Goal: Task Accomplishment & Management: Use online tool/utility

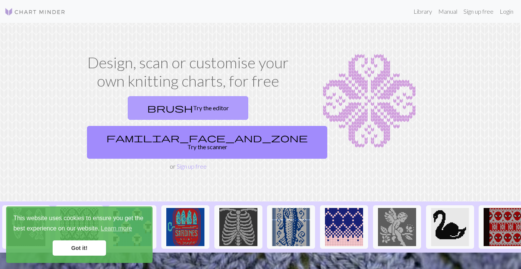
click at [158, 105] on link "brush Try the editor" at bounding box center [188, 108] width 121 height 24
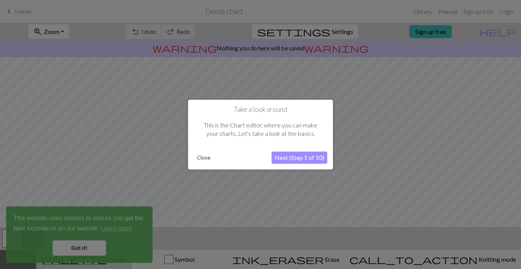
click at [280, 157] on button "Next (Step 1 of 10)" at bounding box center [300, 157] width 56 height 12
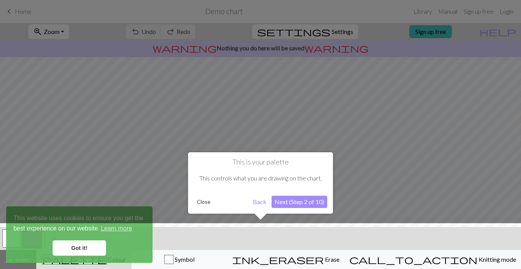
click at [292, 201] on button "Next (Step 2 of 10)" at bounding box center [300, 202] width 56 height 12
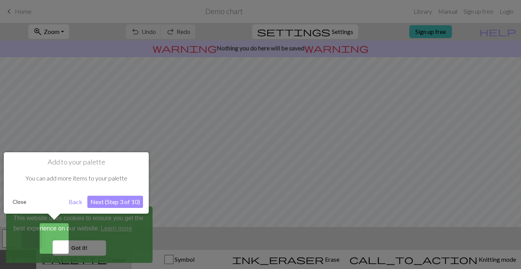
click at [101, 201] on button "Next (Step 3 of 10)" at bounding box center [115, 202] width 56 height 12
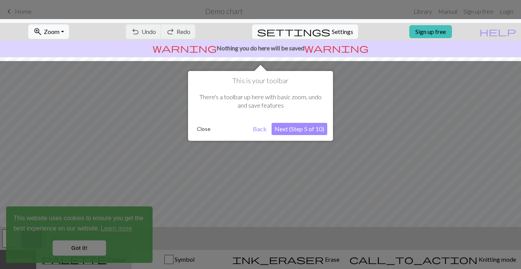
click at [312, 127] on button "Next (Step 5 of 10)" at bounding box center [300, 129] width 56 height 12
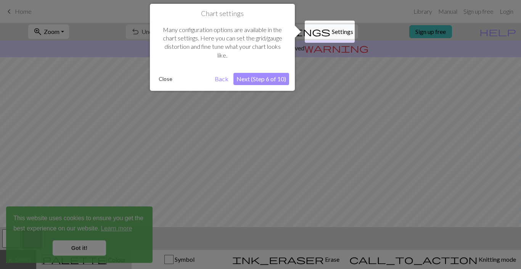
click at [253, 78] on button "Next (Step 6 of 10)" at bounding box center [261, 79] width 56 height 12
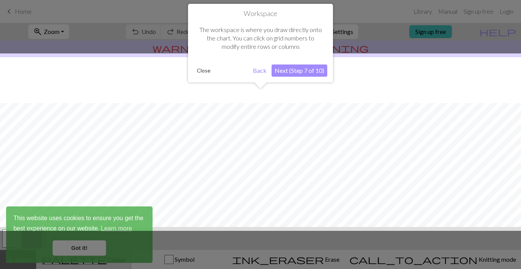
scroll to position [46, 0]
click at [300, 69] on button "Next (Step 7 of 10)" at bounding box center [300, 70] width 56 height 12
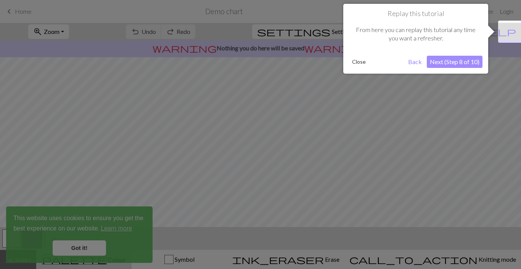
click at [463, 61] on button "Next (Step 8 of 10)" at bounding box center [455, 62] width 56 height 12
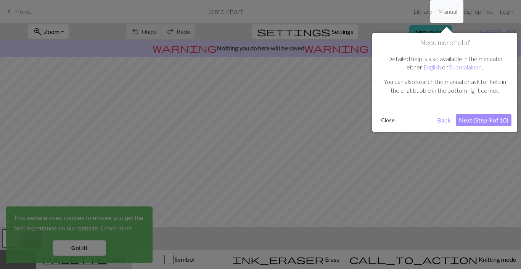
click at [475, 119] on button "Next (Step 9 of 10)" at bounding box center [484, 120] width 56 height 12
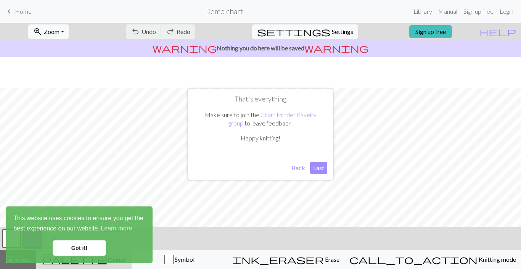
scroll to position [101, 0]
click at [321, 167] on button "Last" at bounding box center [318, 168] width 17 height 12
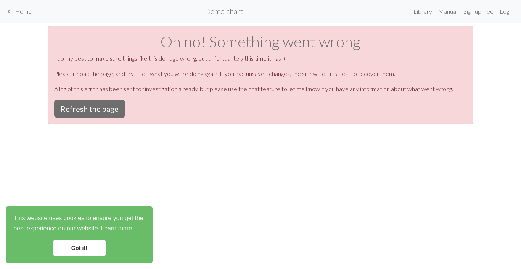
scroll to position [0, 0]
click at [103, 105] on button "Refresh the page" at bounding box center [89, 109] width 71 height 18
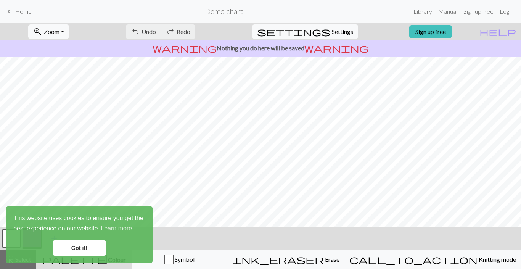
click at [83, 252] on link "Got it!" at bounding box center [79, 247] width 53 height 15
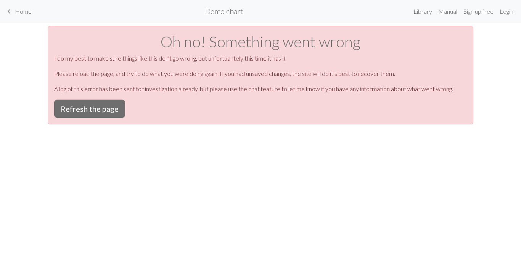
click at [24, 13] on span "Home" at bounding box center [23, 11] width 17 height 7
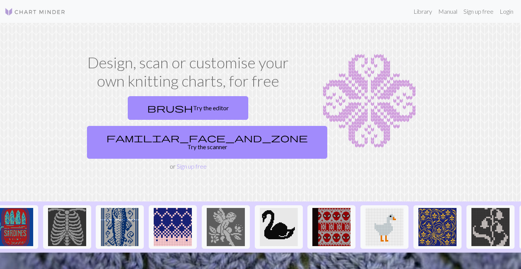
scroll to position [0, 203]
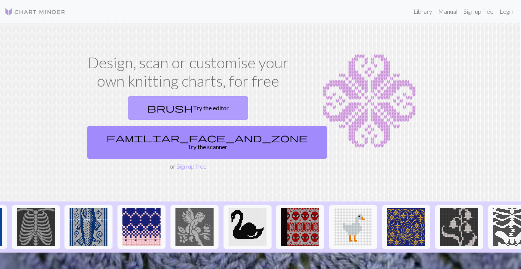
click at [143, 109] on link "brush Try the editor" at bounding box center [188, 108] width 121 height 24
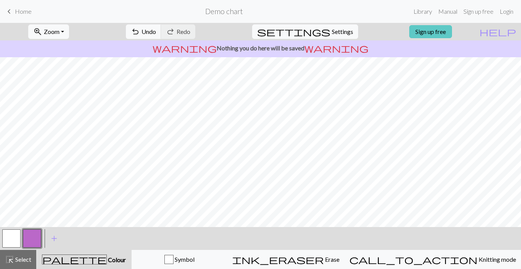
click at [430, 26] on link "Sign up free" at bounding box center [430, 31] width 43 height 13
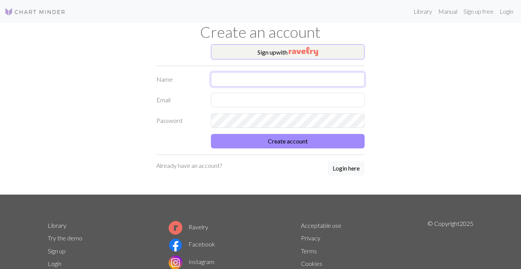
click at [266, 82] on input "text" at bounding box center [288, 79] width 154 height 14
type input "a"
type input "Aurora"
type input "blurrlurr919@gmail.com"
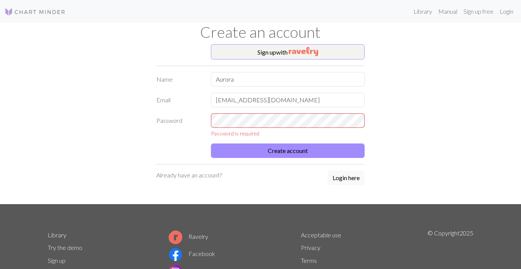
click at [451, 76] on div "Sign up with Name Aurora Email blurrlurr919@gmail.com Password Password is requ…" at bounding box center [260, 124] width 435 height 160
click at [365, 119] on div "Must be at least 8 characters long" at bounding box center [287, 125] width 163 height 24
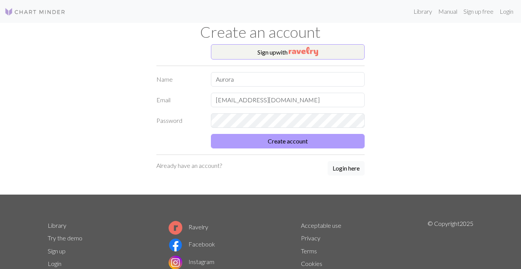
click at [333, 142] on button "Create account" at bounding box center [288, 141] width 154 height 14
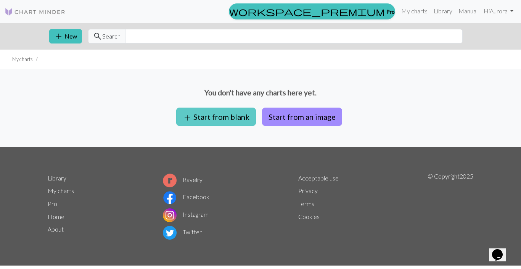
click at [218, 116] on button "add Start from blank" at bounding box center [216, 117] width 80 height 18
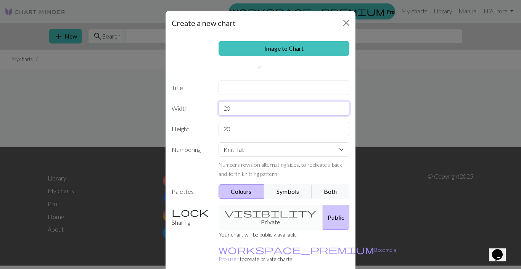
click at [269, 105] on input "20" at bounding box center [284, 108] width 131 height 14
type input "2"
type input "48"
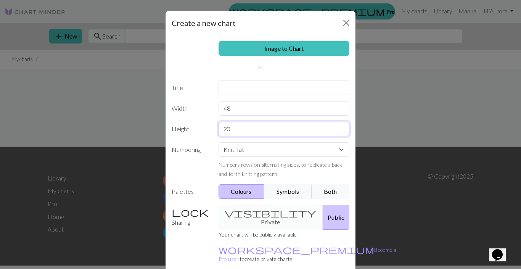
click at [238, 129] on input "20" at bounding box center [284, 129] width 131 height 14
type input "2"
type input "48"
select select "round"
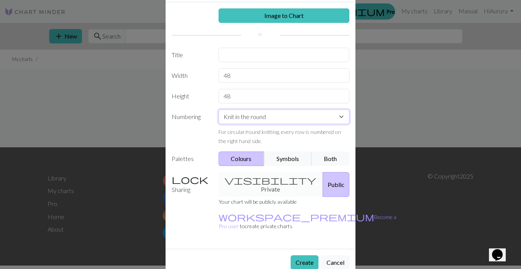
scroll to position [32, 0]
click at [248, 184] on div "visibility Private Public" at bounding box center [284, 184] width 140 height 25
click at [249, 179] on div "visibility Private Public" at bounding box center [284, 184] width 140 height 25
click at [250, 179] on div "visibility Private Public" at bounding box center [284, 184] width 140 height 25
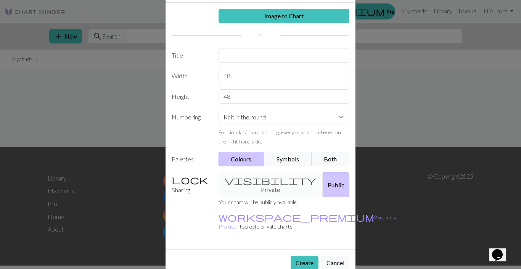
click at [202, 181] on label "Sharing" at bounding box center [190, 184] width 47 height 25
click at [195, 180] on label "Sharing" at bounding box center [190, 184] width 47 height 25
click at [323, 176] on button "Public" at bounding box center [336, 184] width 27 height 25
click at [281, 179] on div "visibility Private Public" at bounding box center [284, 184] width 140 height 25
click at [282, 157] on button "Symbols" at bounding box center [288, 159] width 48 height 14
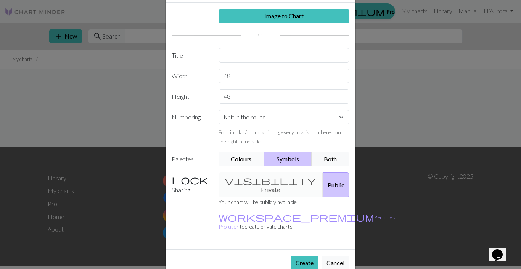
click at [243, 163] on button "Colours" at bounding box center [242, 159] width 46 height 14
click at [329, 162] on button "Both" at bounding box center [331, 159] width 38 height 14
click at [307, 256] on button "Create" at bounding box center [305, 263] width 28 height 14
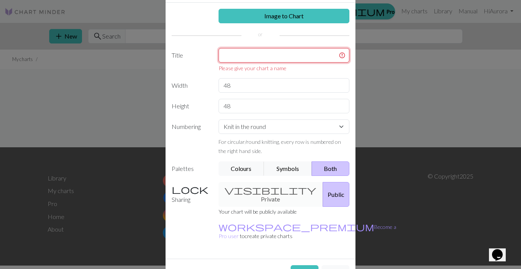
click at [231, 55] on input "text" at bounding box center [284, 55] width 131 height 14
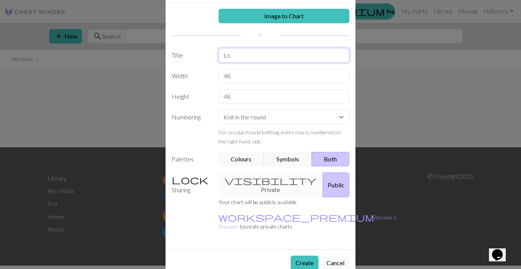
type input "L"
type input "Stars"
click at [298, 256] on button "Create" at bounding box center [305, 263] width 28 height 14
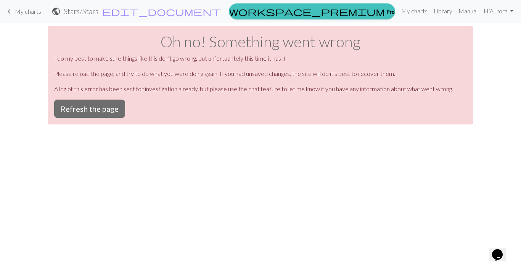
click at [74, 84] on div "Oh no! Something went wrong I do my best to make sure things like this don't go…" at bounding box center [261, 75] width 426 height 98
click at [95, 116] on button "Refresh the page" at bounding box center [89, 109] width 71 height 18
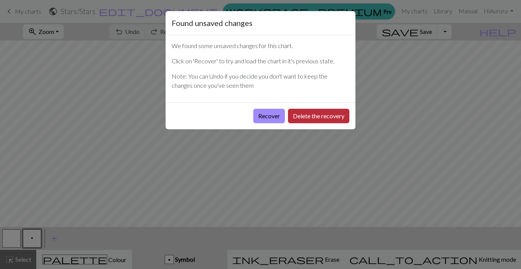
click at [306, 119] on button "Delete the recovery" at bounding box center [318, 116] width 61 height 14
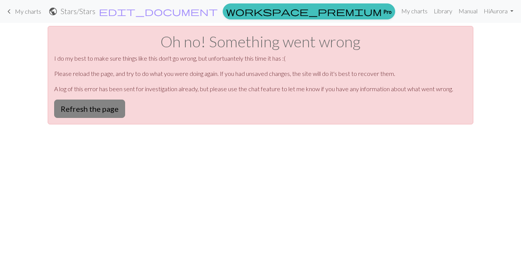
click at [95, 111] on button "Refresh the page" at bounding box center [89, 109] width 71 height 18
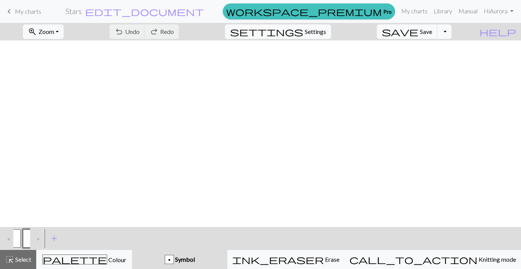
click at [0, 45] on div "Found unsaved changes We found some unsaved changes for this chart. Click on 'R…" at bounding box center [260, 134] width 521 height 269
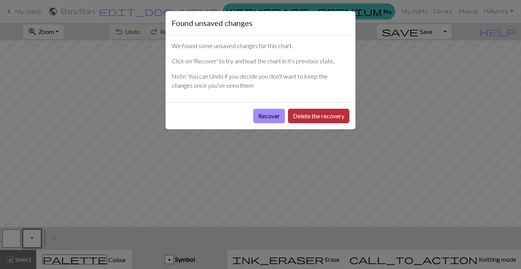
click at [326, 118] on button "Delete the recovery" at bounding box center [318, 116] width 61 height 14
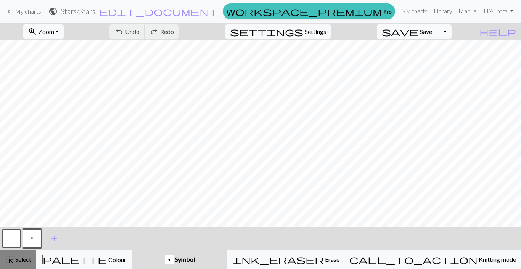
click at [16, 269] on button "highlight_alt Select Select" at bounding box center [18, 259] width 36 height 19
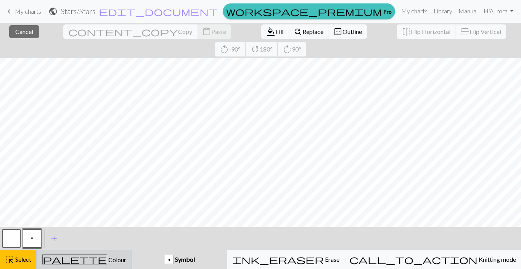
click at [127, 259] on div "palette Colour Colour" at bounding box center [84, 259] width 86 height 10
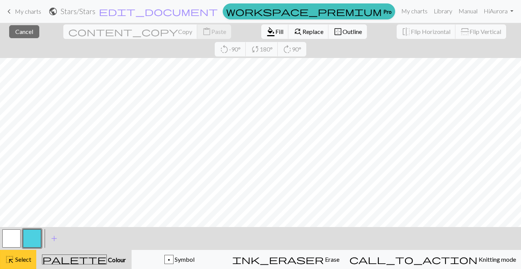
click at [19, 261] on span "Select" at bounding box center [22, 259] width 17 height 7
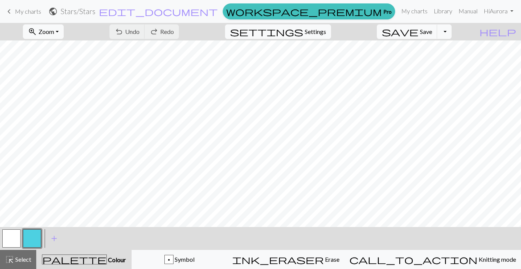
click at [42, 245] on div at bounding box center [32, 238] width 21 height 21
click at [35, 240] on button "button" at bounding box center [32, 238] width 18 height 18
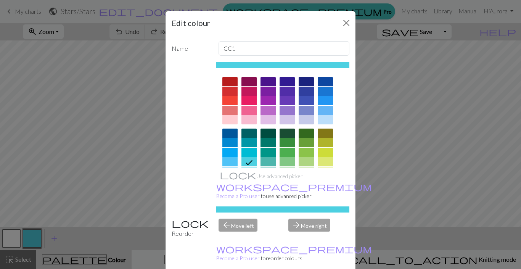
click at [310, 81] on div at bounding box center [306, 81] width 15 height 9
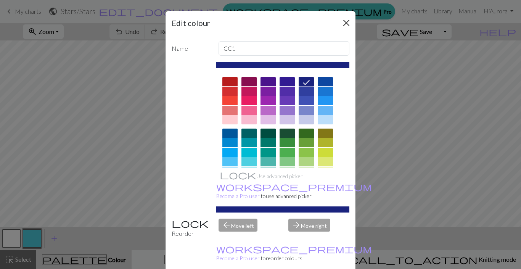
click at [346, 26] on button "Close" at bounding box center [346, 23] width 12 height 12
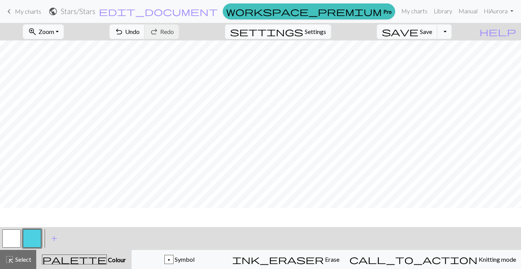
scroll to position [0, 1]
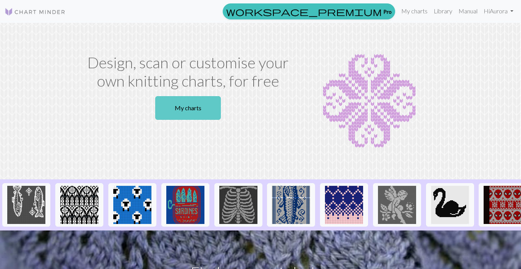
click at [174, 106] on link "My charts" at bounding box center [188, 108] width 66 height 24
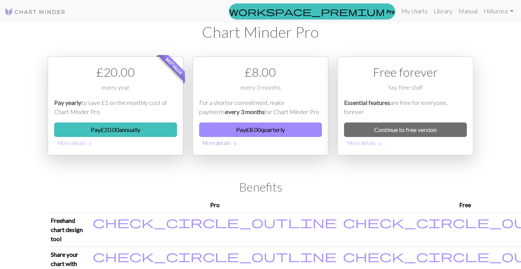
scroll to position [2, 0]
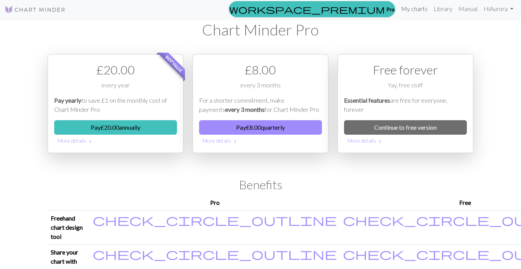
click at [417, 6] on link "My charts" at bounding box center [414, 8] width 32 height 15
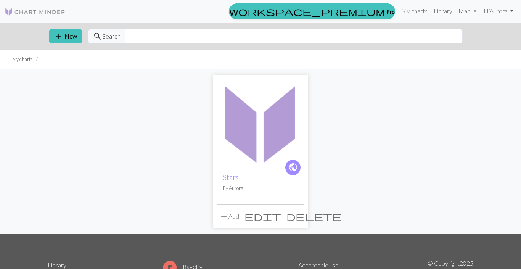
click at [264, 164] on img at bounding box center [261, 123] width 88 height 88
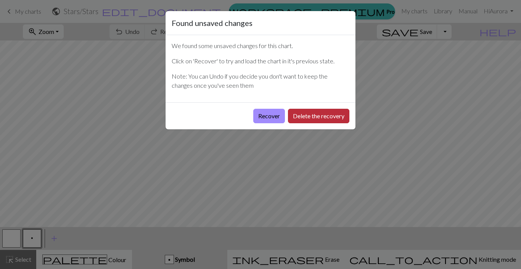
click at [298, 118] on button "Delete the recovery" at bounding box center [318, 116] width 61 height 14
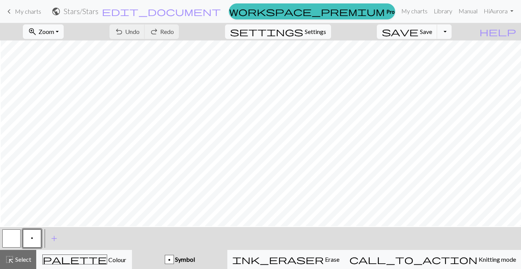
scroll to position [-1, 1]
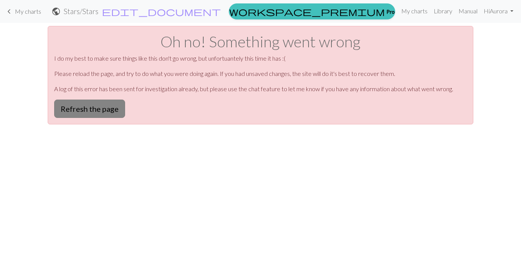
click at [73, 111] on button "Refresh the page" at bounding box center [89, 109] width 71 height 18
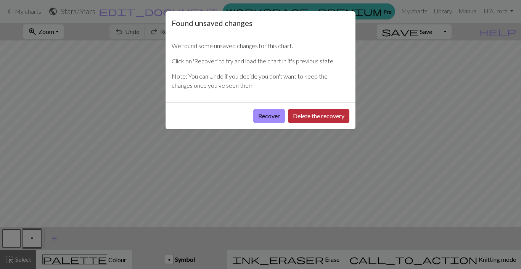
click at [328, 114] on button "Delete the recovery" at bounding box center [318, 116] width 61 height 14
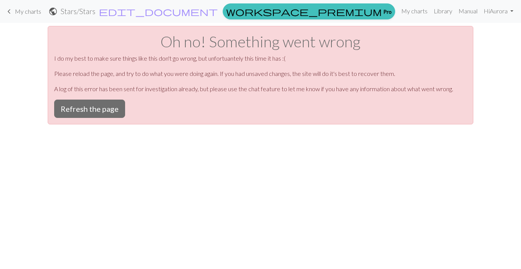
click at [12, 15] on span "keyboard_arrow_left" at bounding box center [9, 11] width 9 height 11
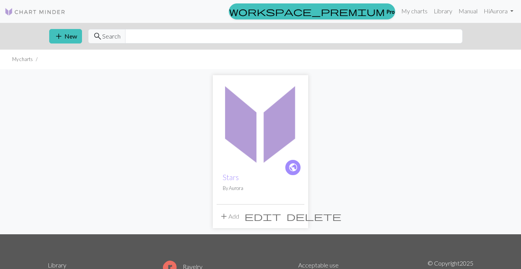
click at [24, 6] on link at bounding box center [35, 12] width 61 height 14
click at [60, 11] on img at bounding box center [35, 11] width 61 height 9
